Goal: Task Accomplishment & Management: Manage account settings

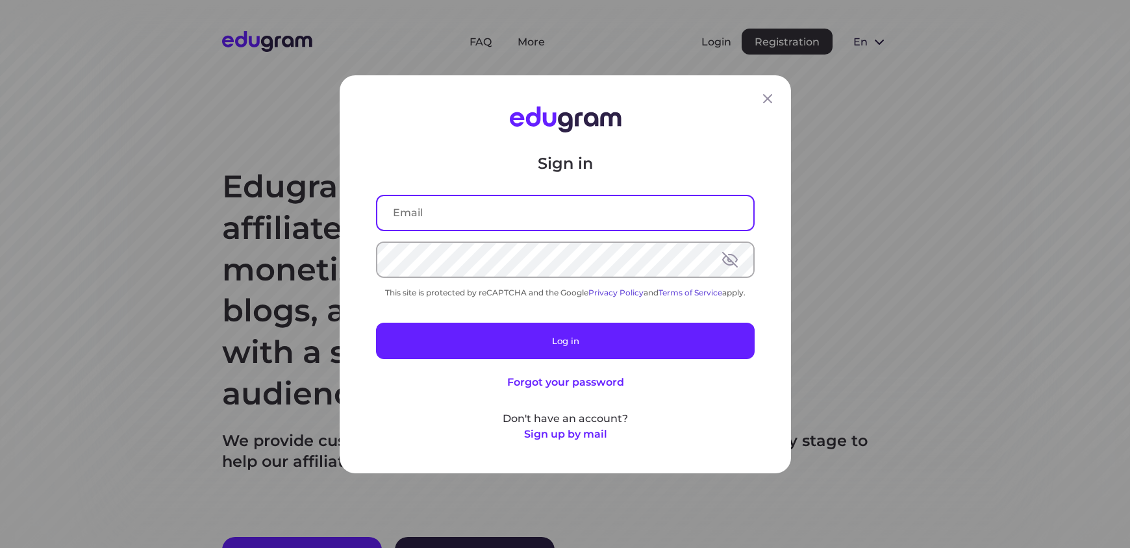
click at [470, 210] on input "text" at bounding box center [565, 212] width 376 height 34
type input "[EMAIL_ADDRESS][DOMAIN_NAME]"
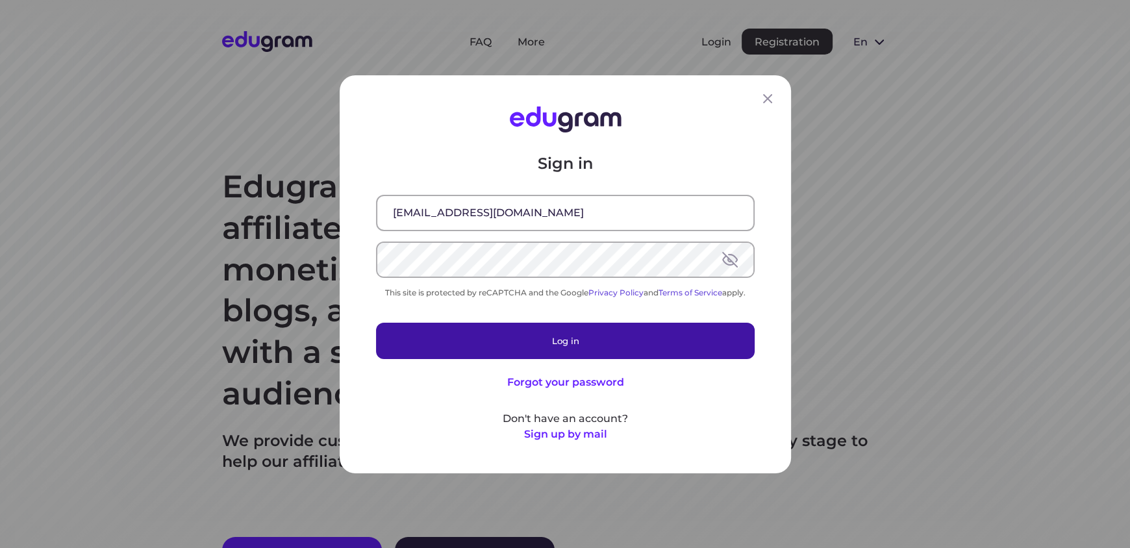
click at [522, 333] on button "Log in" at bounding box center [565, 340] width 379 height 36
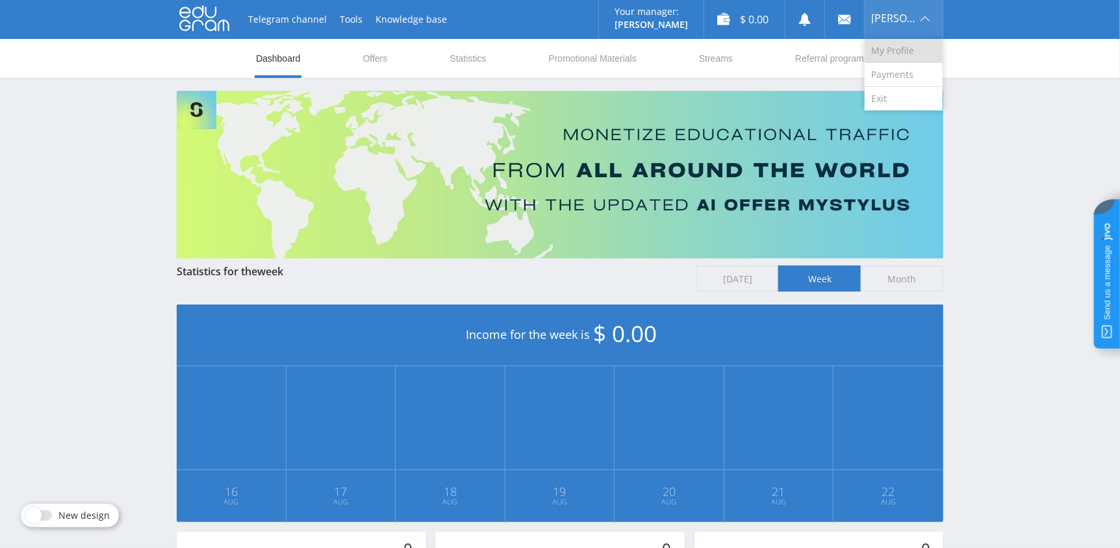
click at [894, 52] on link "My Profile" at bounding box center [903, 51] width 78 height 24
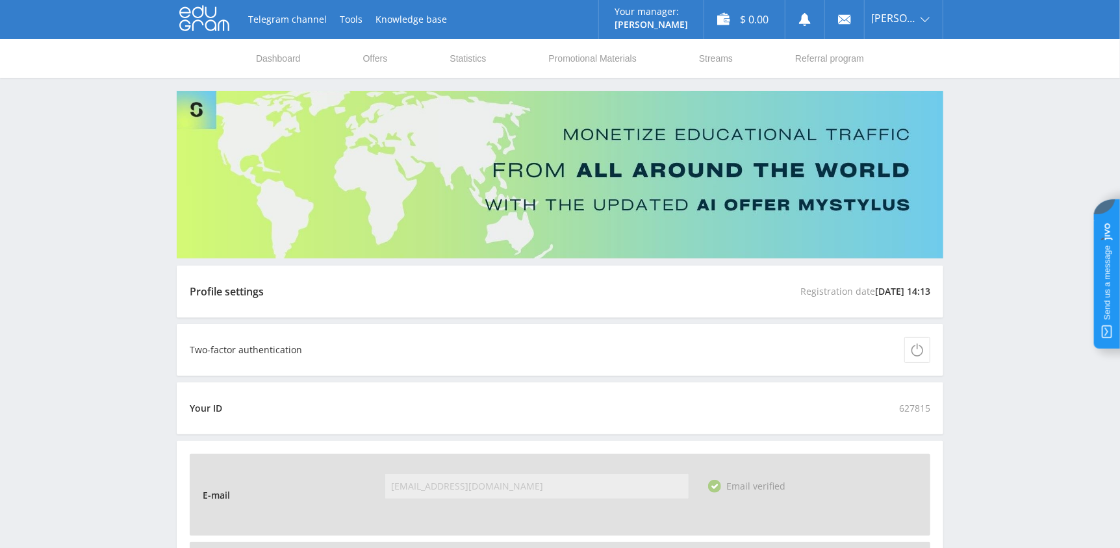
scroll to position [260, 0]
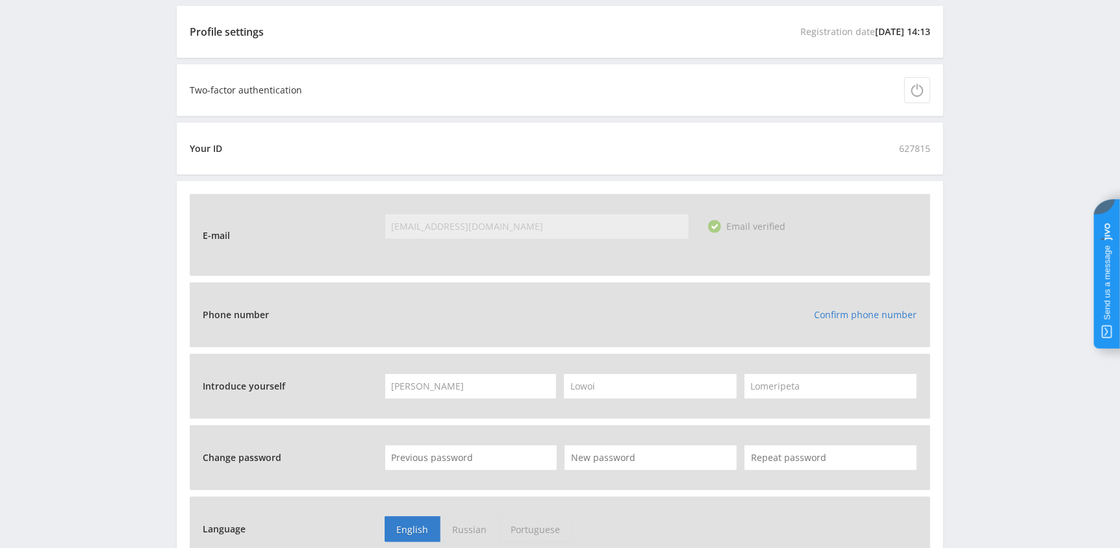
click at [848, 316] on link "Confirm phone number" at bounding box center [865, 315] width 103 height 12
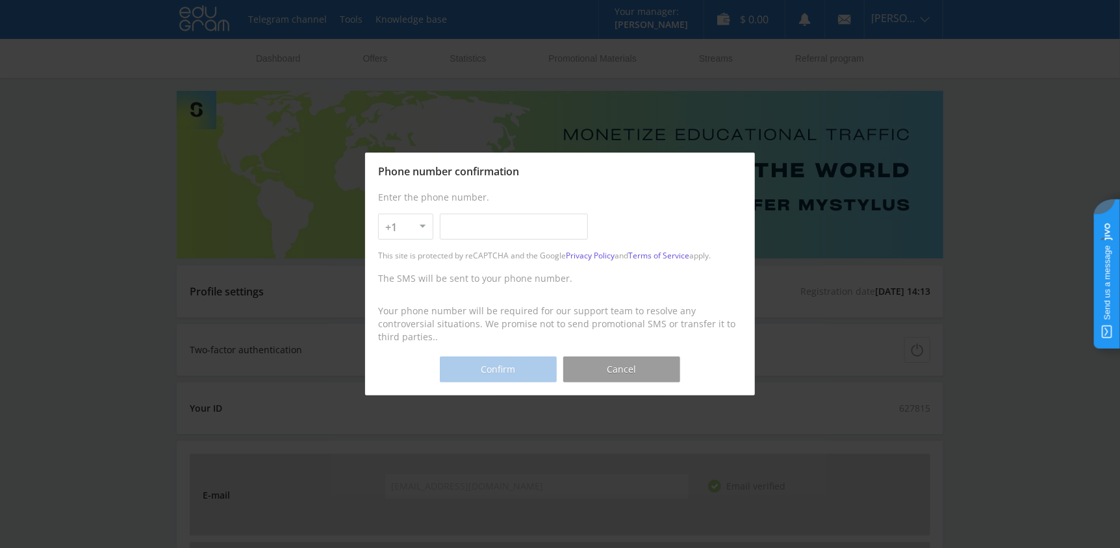
click at [421, 230] on select "+1 +7 +380 +375 +49 +972 +44 +31 +39 +43 +91 +63 +92 +254 +62 +61 +90 +33 +351 …" at bounding box center [405, 227] width 55 height 26
select select "254"
click at [378, 214] on select "+1 +7 +380 +375 +49 +972 +44 +31 +39 +43 +91 +63 +92 +254 +62 +61 +90 +33 +351 …" at bounding box center [405, 227] width 55 height 26
click at [444, 233] on input "text" at bounding box center [514, 227] width 148 height 26
type input "[PHONE_NUMBER]"
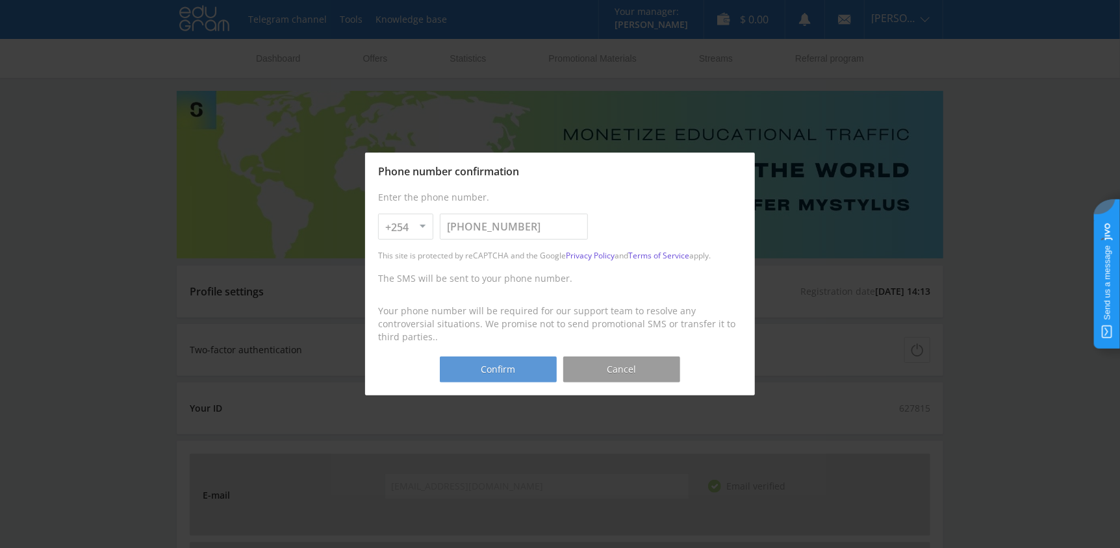
click at [501, 367] on button "Confirm" at bounding box center [498, 370] width 117 height 26
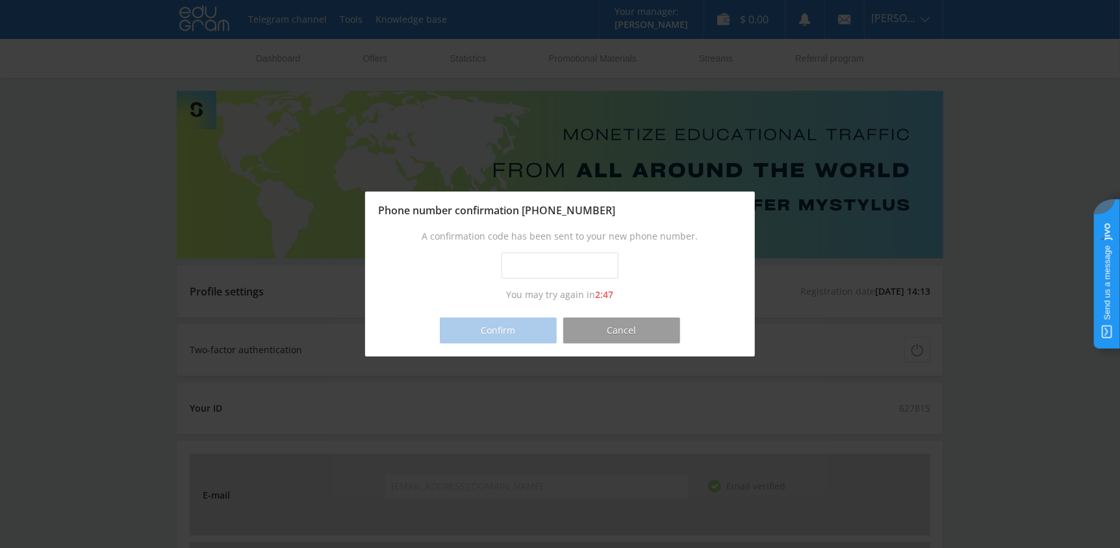
click at [518, 264] on input "text" at bounding box center [559, 266] width 117 height 26
type input "4417-6175"
click at [485, 325] on button "Confirm" at bounding box center [498, 331] width 117 height 26
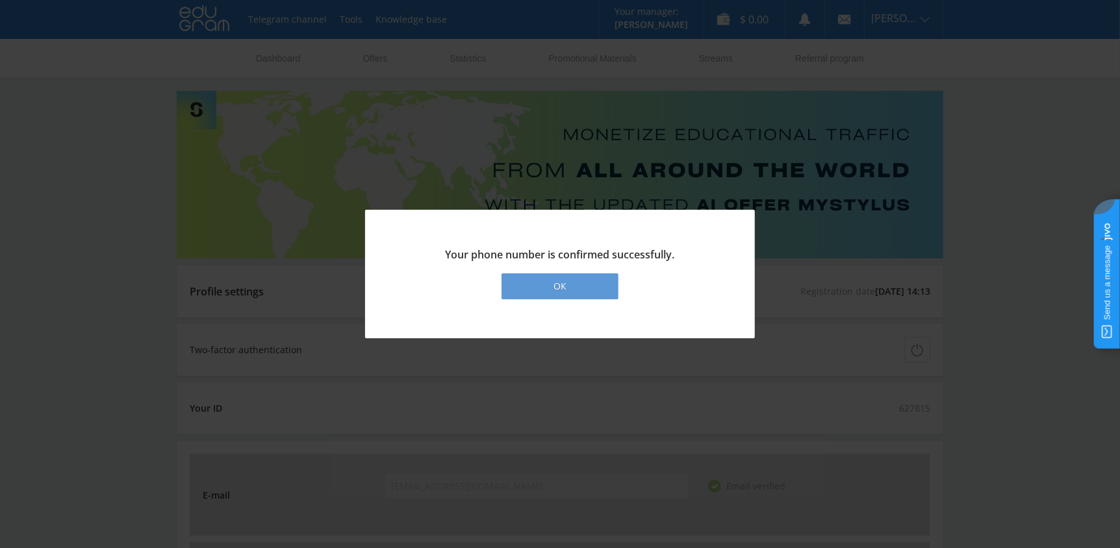
click at [548, 286] on div "ОК" at bounding box center [559, 286] width 117 height 26
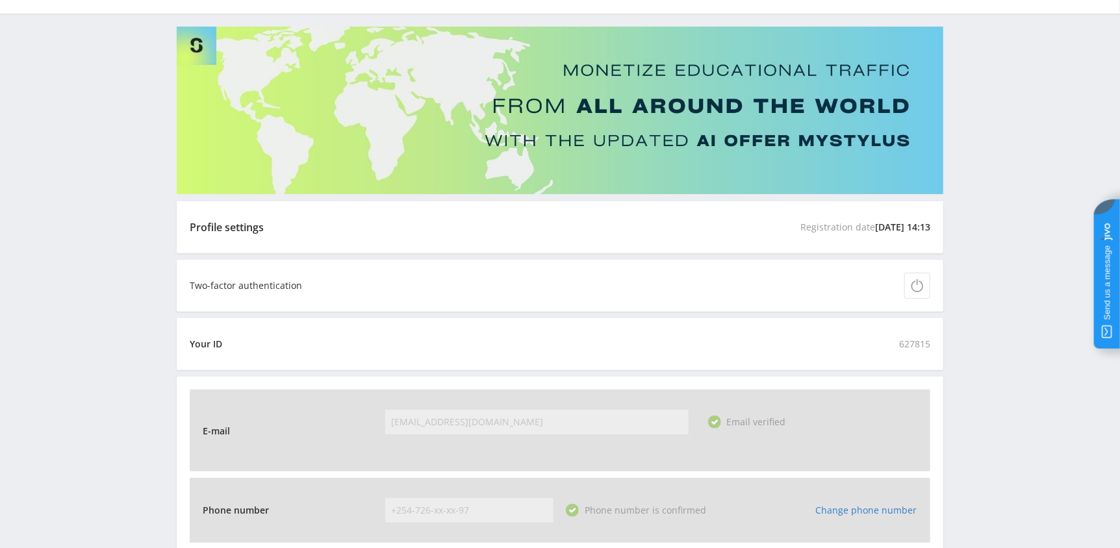
scroll to position [260, 0]
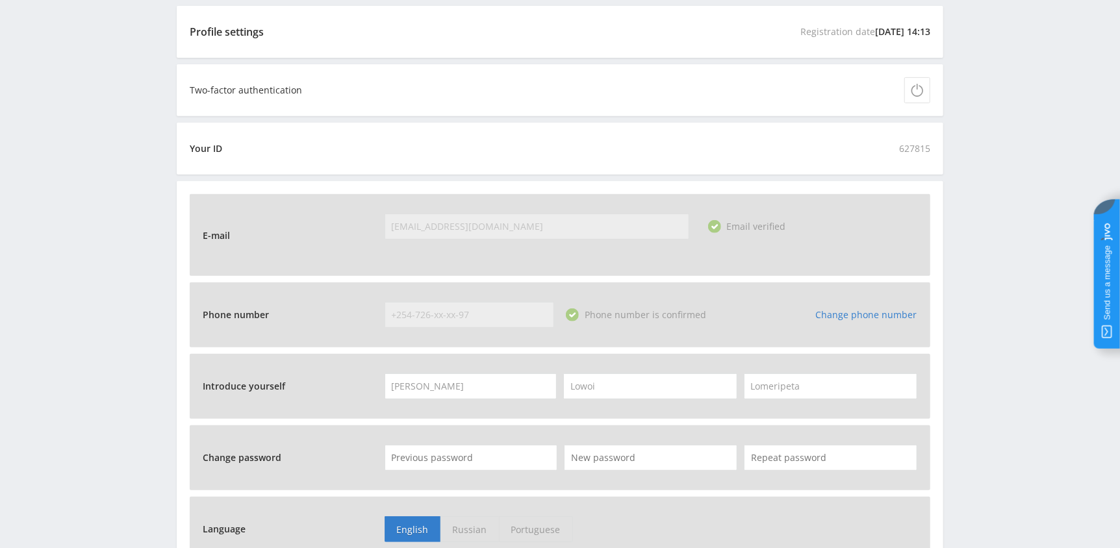
click at [644, 382] on input "Lowoi" at bounding box center [649, 386] width 173 height 26
type input "L"
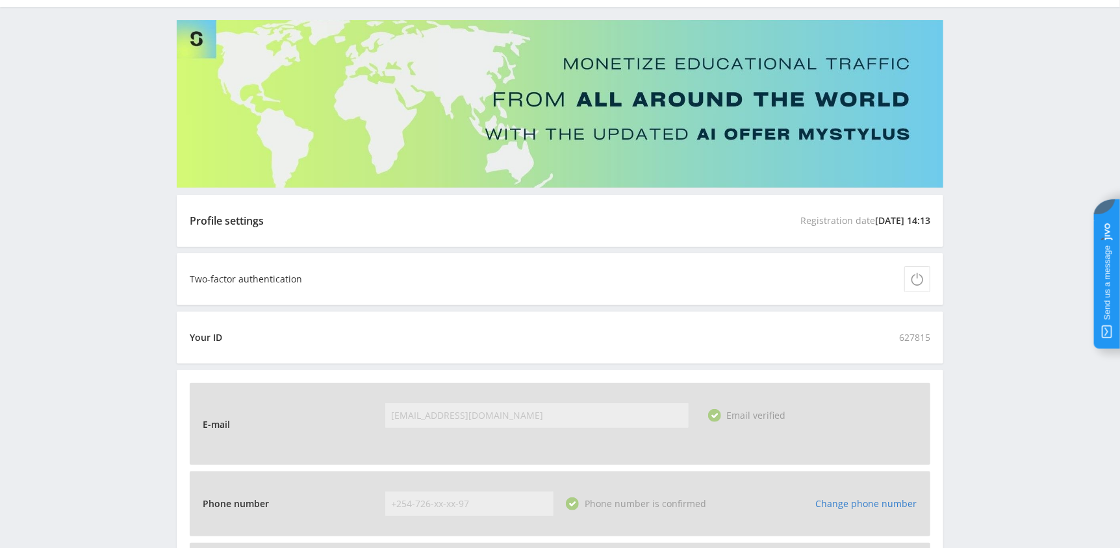
scroll to position [0, 0]
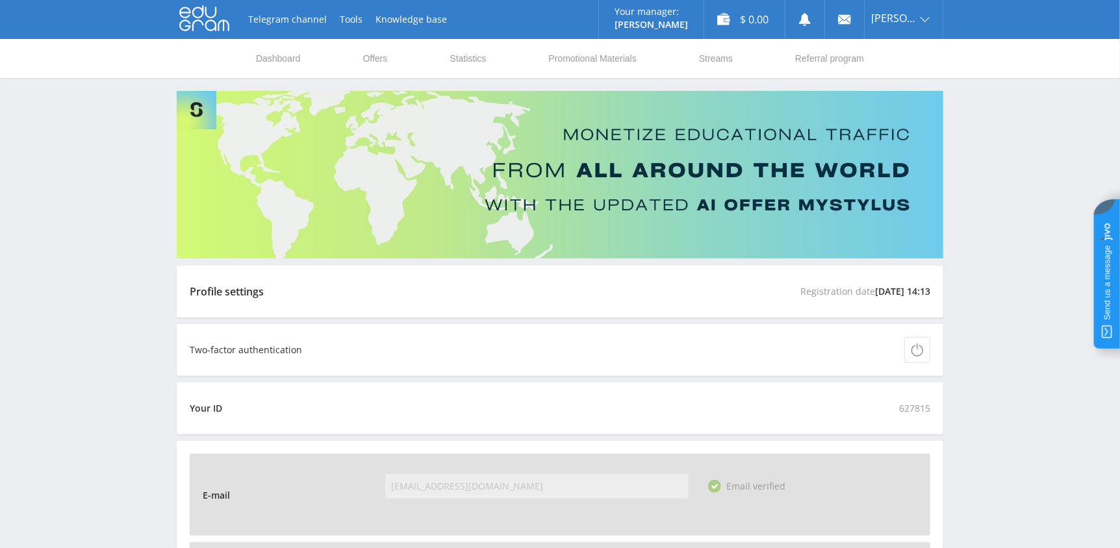
scroll to position [194, 0]
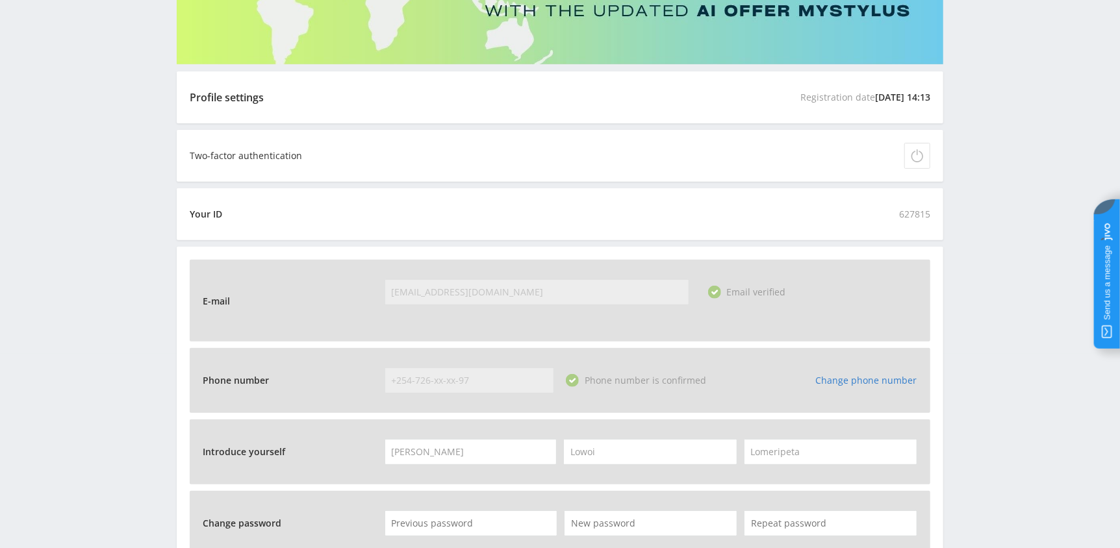
click at [921, 155] on icon at bounding box center [917, 155] width 13 height 13
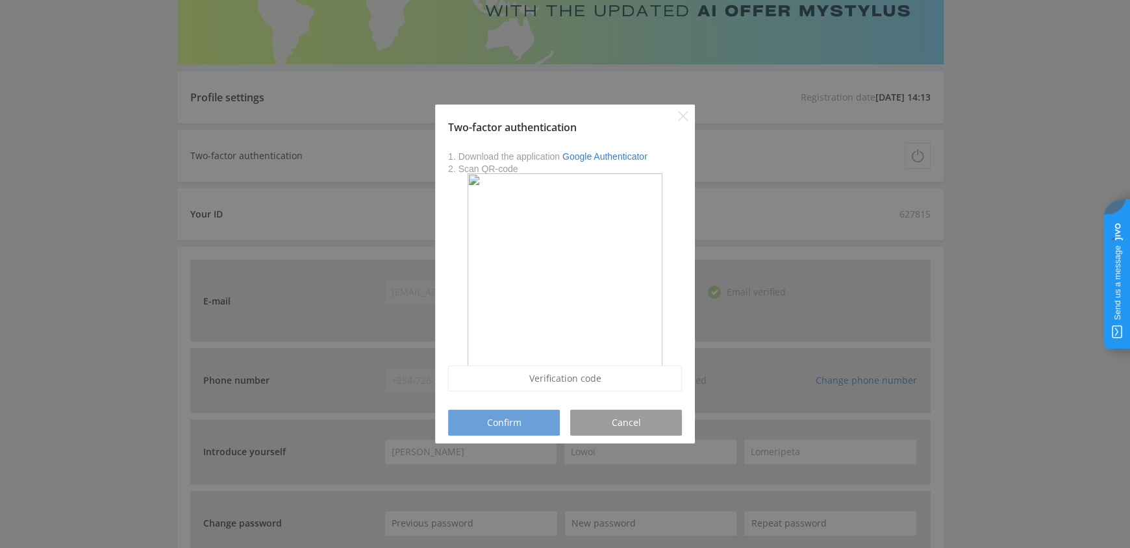
click at [513, 421] on span "Confirm" at bounding box center [504, 423] width 34 height 10
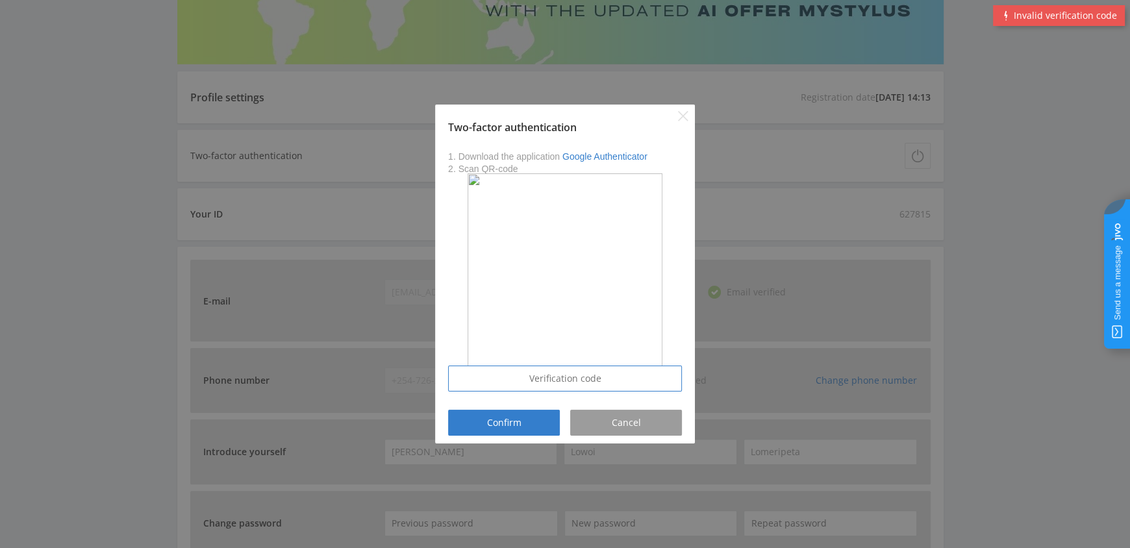
click at [548, 383] on input at bounding box center [565, 379] width 234 height 26
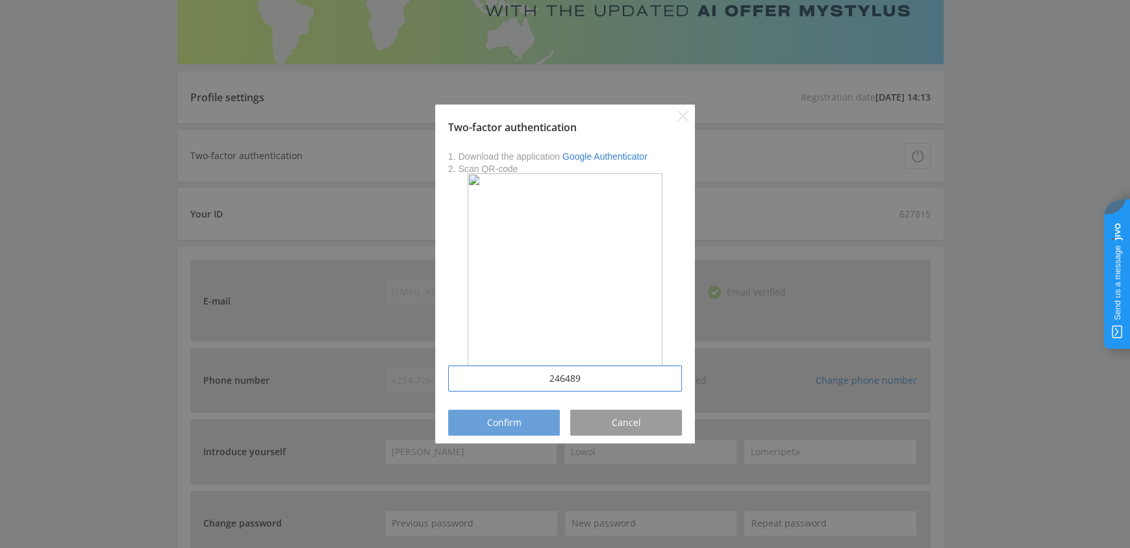
type input "246489"
click at [529, 418] on div "Confirm" at bounding box center [503, 423] width 79 height 10
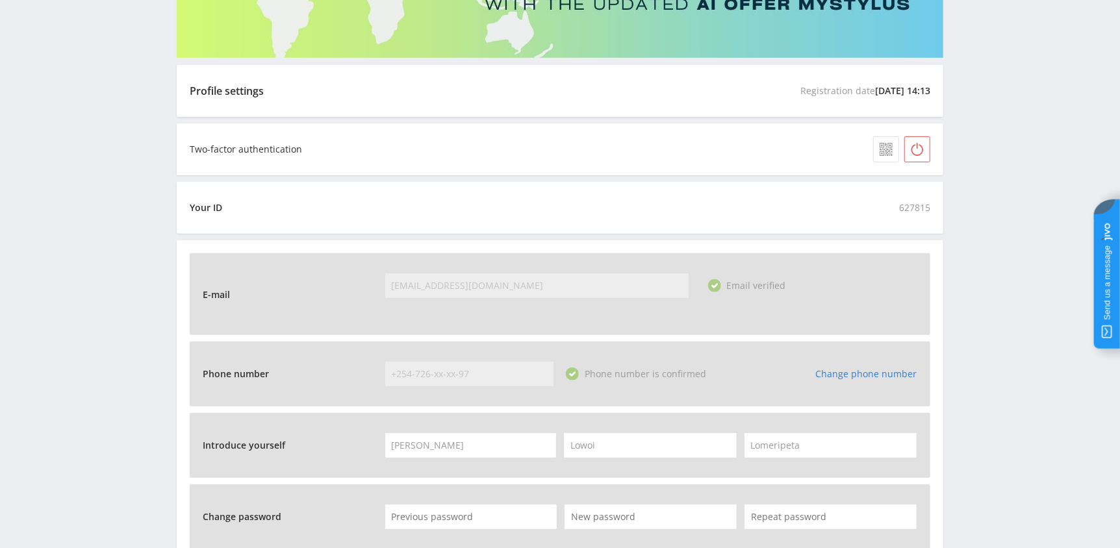
scroll to position [0, 0]
